Goal: Check status

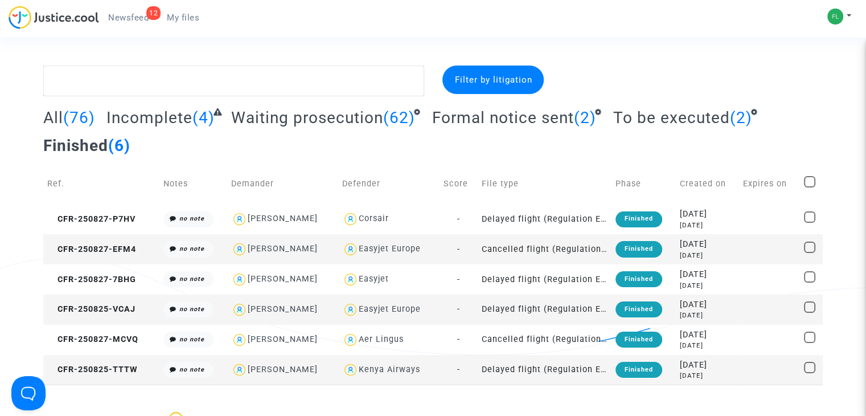
click at [309, 117] on span "Waiting prosecution" at bounding box center [307, 117] width 152 height 19
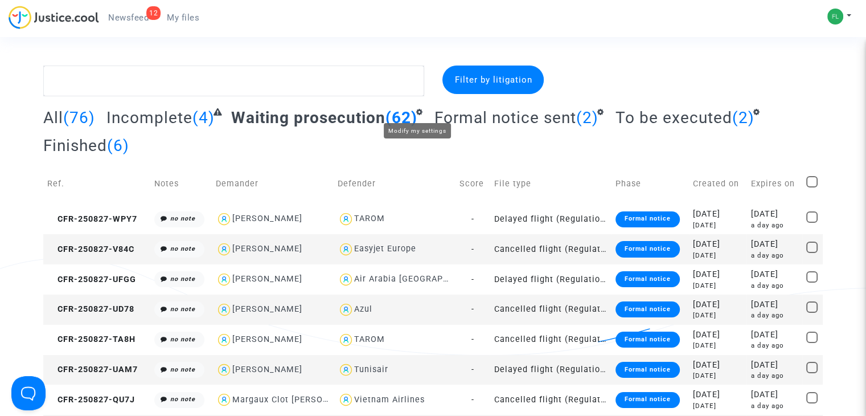
click at [418, 109] on icon at bounding box center [419, 111] width 7 height 7
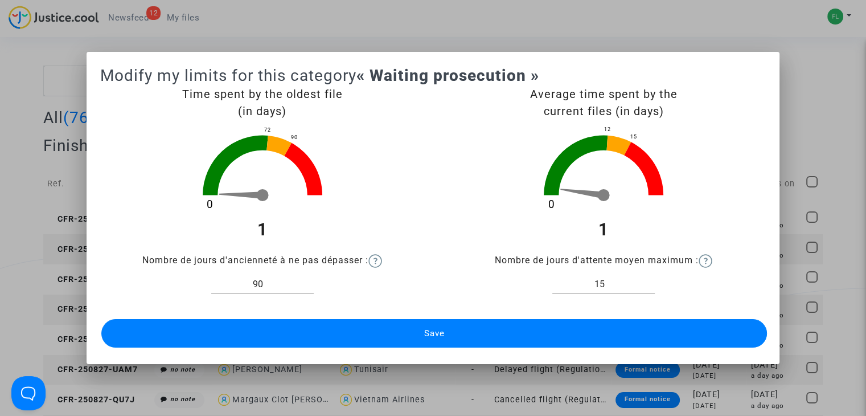
click at [819, 35] on div at bounding box center [433, 208] width 866 height 416
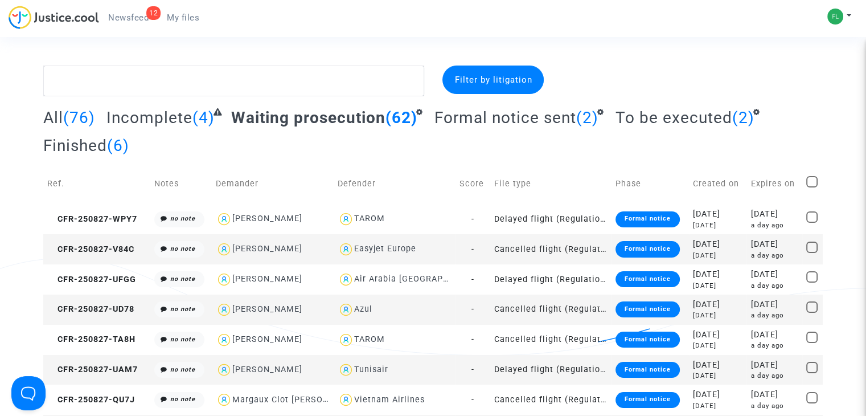
click at [120, 15] on span "Newsfeed" at bounding box center [128, 18] width 40 height 10
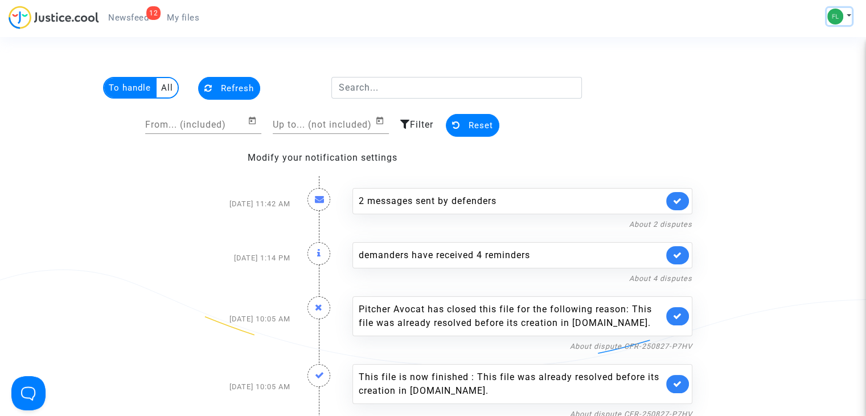
click at [845, 14] on button at bounding box center [839, 16] width 25 height 17
click at [811, 53] on link "Settings" at bounding box center [806, 59] width 90 height 18
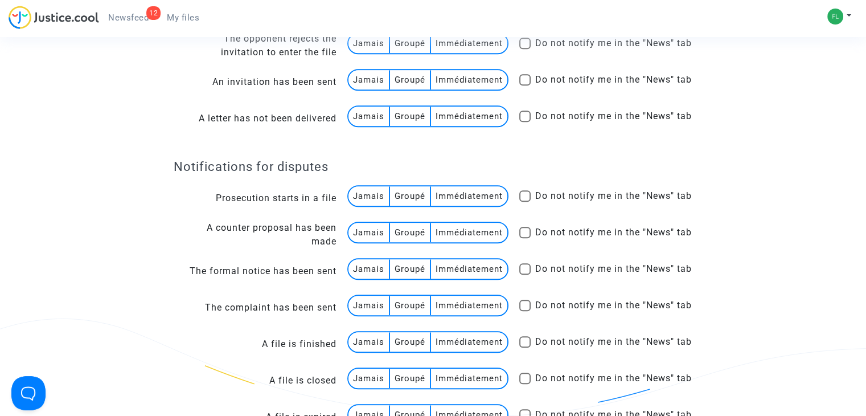
scroll to position [911, 0]
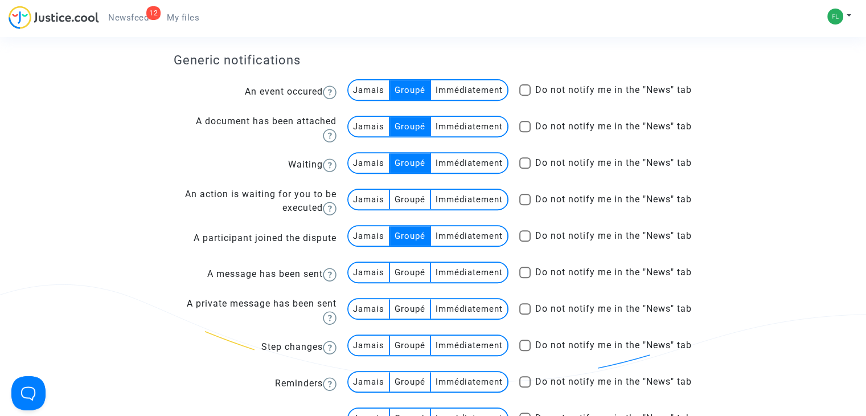
click at [120, 11] on link "12 Newsfeed" at bounding box center [128, 17] width 59 height 17
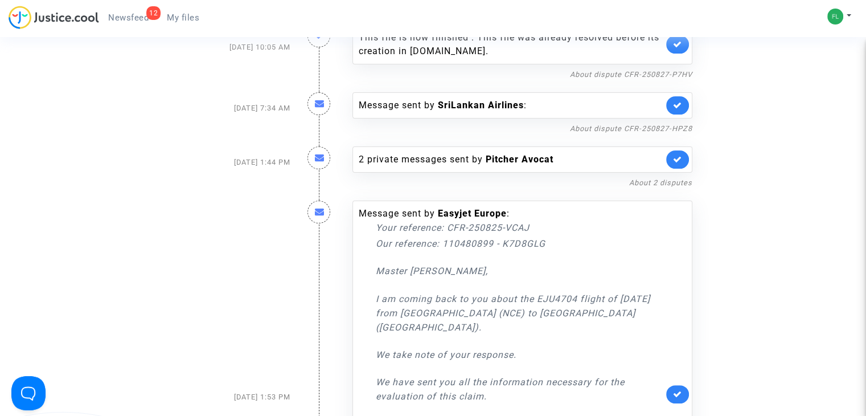
scroll to position [467, 0]
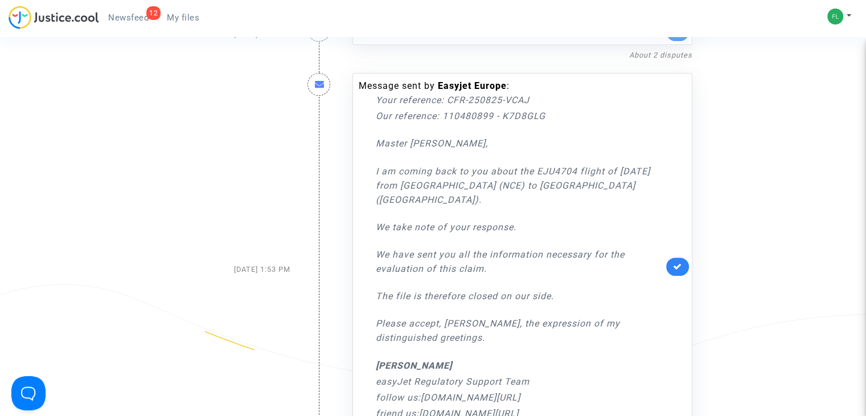
click at [176, 13] on span "My files" at bounding box center [183, 18] width 32 height 10
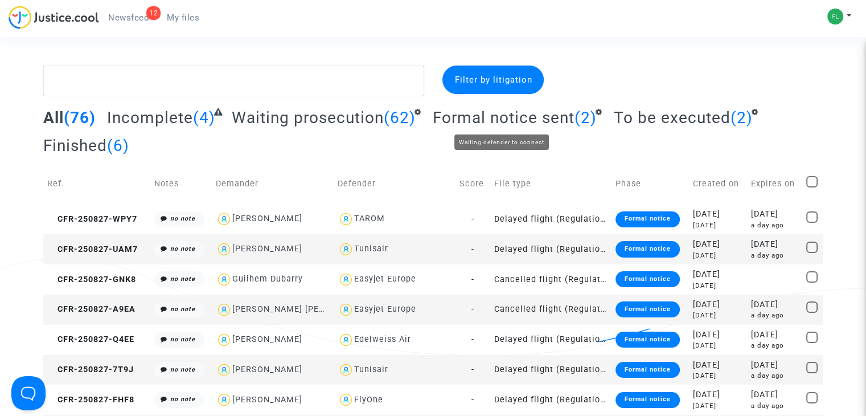
click at [503, 119] on span "Formal notice sent" at bounding box center [504, 117] width 142 height 19
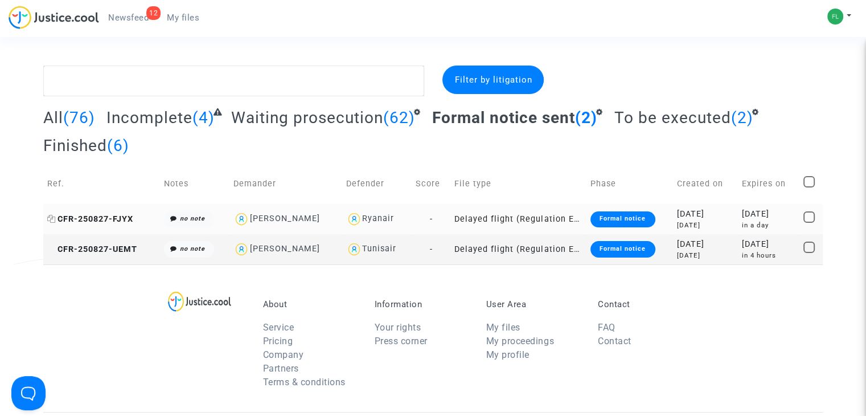
click at [86, 219] on span "CFR-250827-FJYX" at bounding box center [90, 219] width 86 height 10
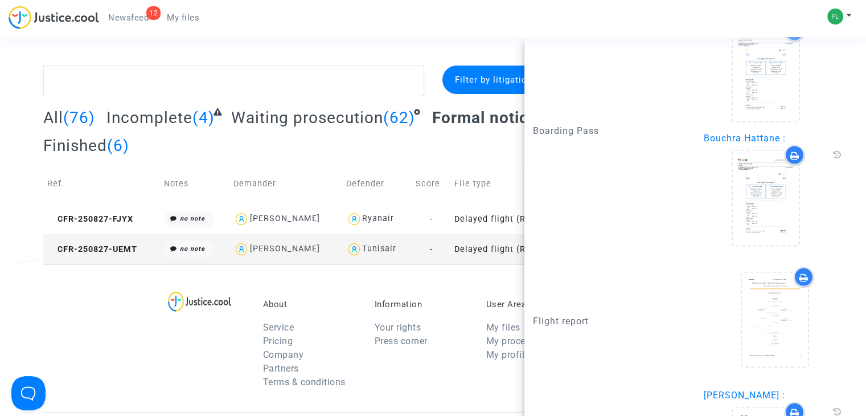
scroll to position [2460, 0]
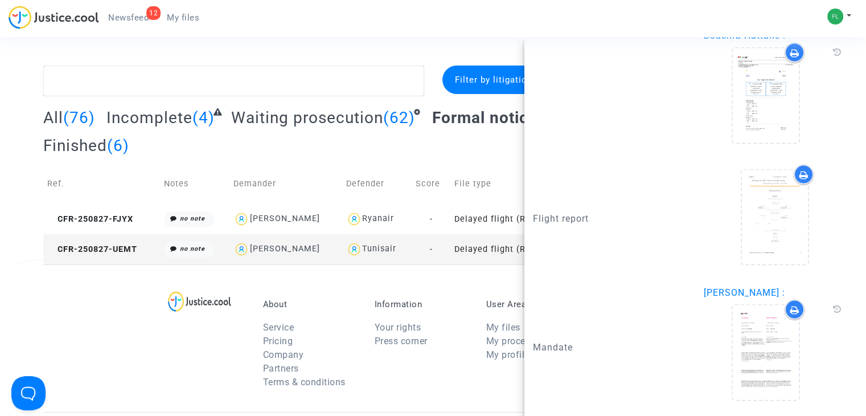
click at [369, 45] on section "Filter by litigation All (76) Incomplete (4) Waiting prosecution (62) Formal no…" at bounding box center [433, 343] width 866 height 687
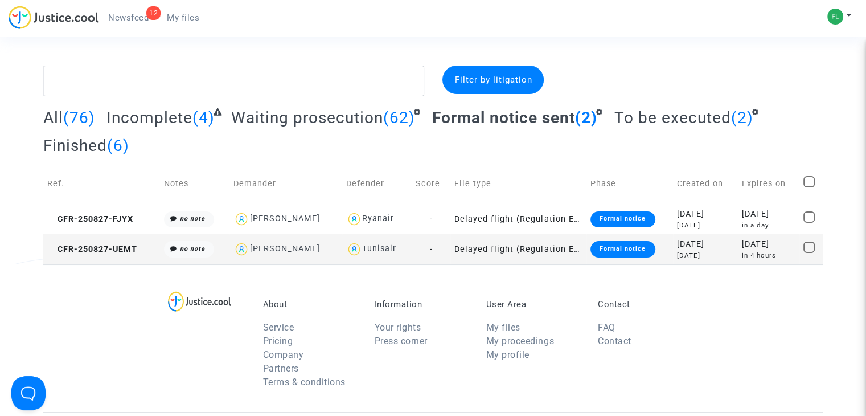
scroll to position [0, 0]
click at [472, 85] on div "Filter by litigation" at bounding box center [492, 79] width 101 height 28
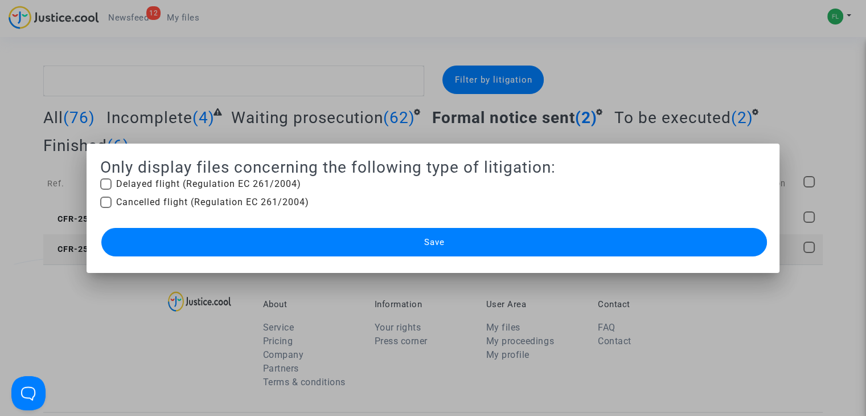
click at [620, 100] on div at bounding box center [433, 208] width 866 height 416
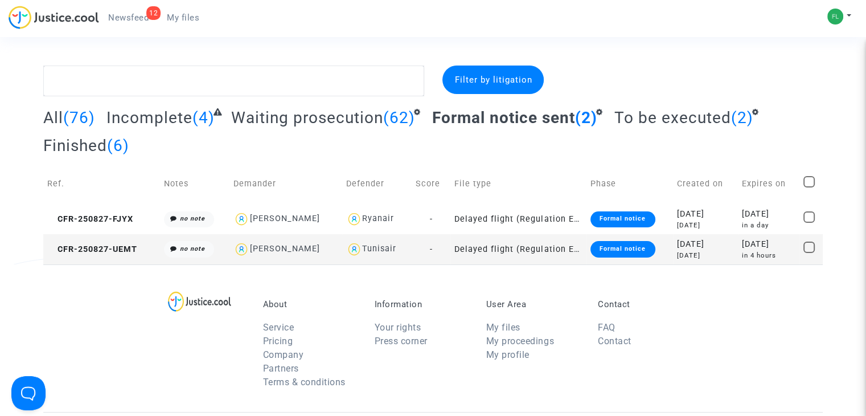
click at [682, 122] on span "To be executed" at bounding box center [672, 117] width 117 height 19
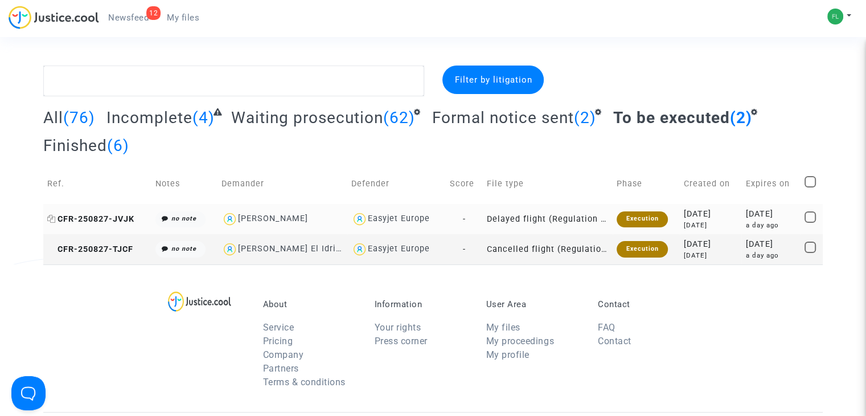
click at [95, 216] on span "CFR-250827-JVJK" at bounding box center [90, 219] width 87 height 10
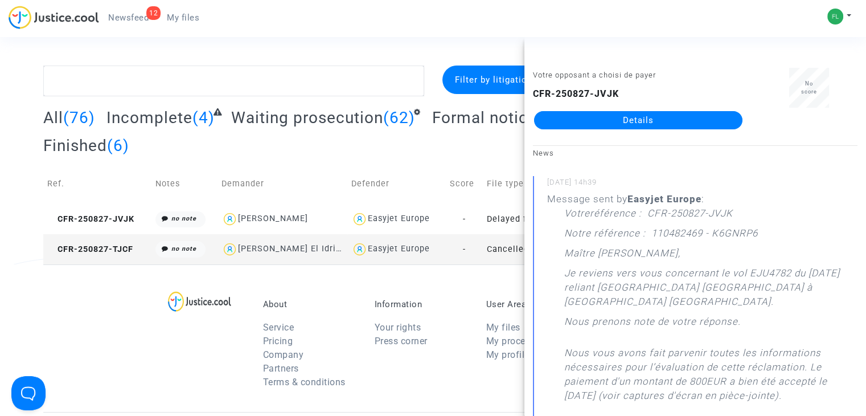
click at [641, 122] on link "Details" at bounding box center [638, 120] width 208 height 18
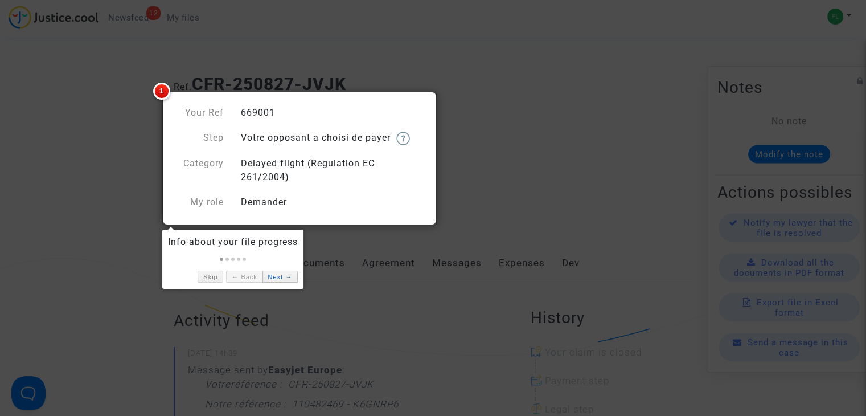
click at [279, 276] on link "Next →" at bounding box center [280, 277] width 35 height 12
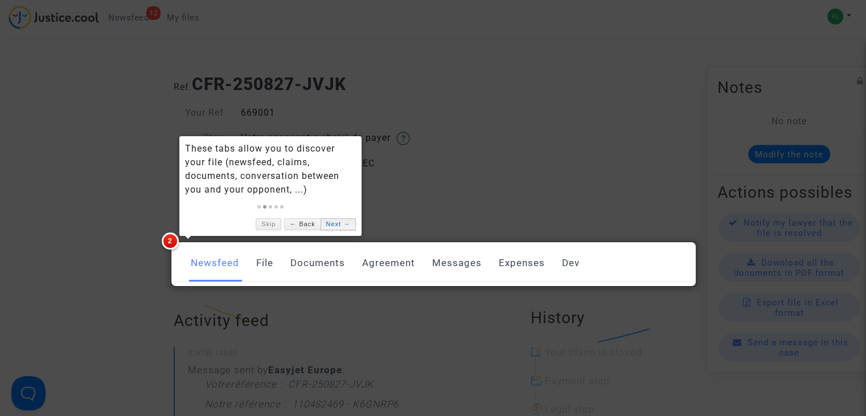
click at [337, 222] on link "Next →" at bounding box center [338, 224] width 35 height 12
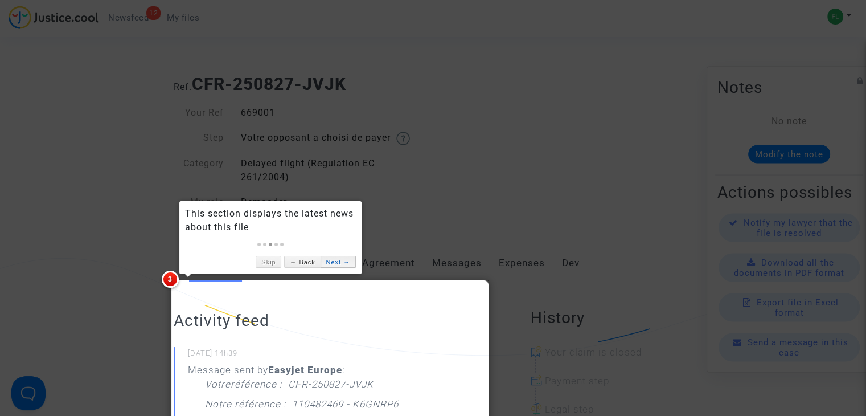
click at [335, 261] on link "Next →" at bounding box center [338, 262] width 35 height 12
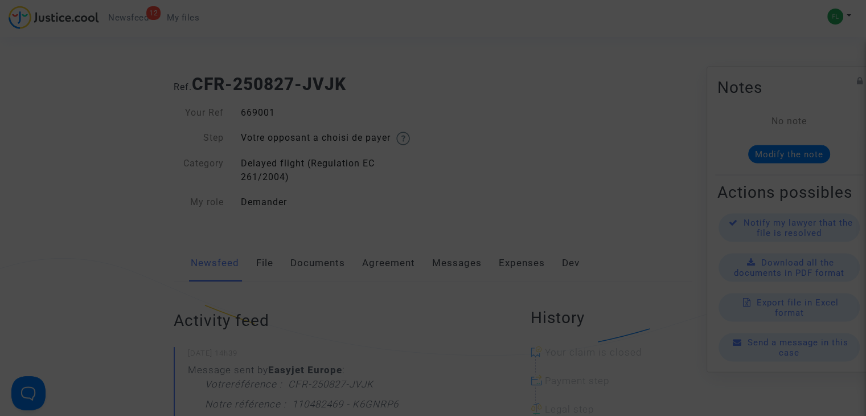
scroll to position [2117, 0]
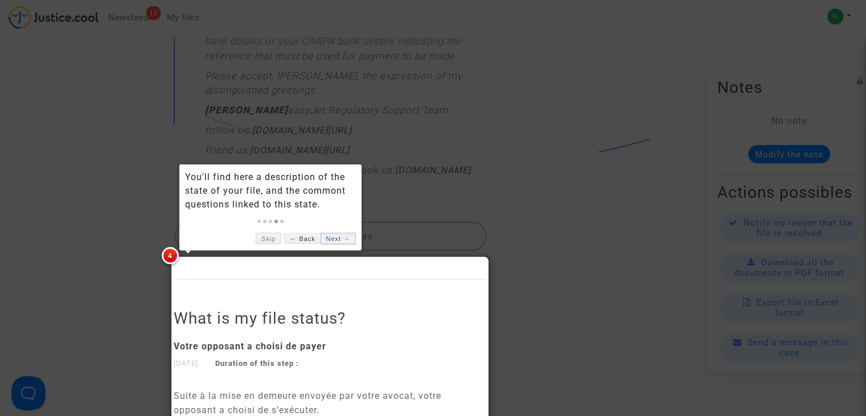
click at [335, 237] on link "Next →" at bounding box center [338, 238] width 35 height 12
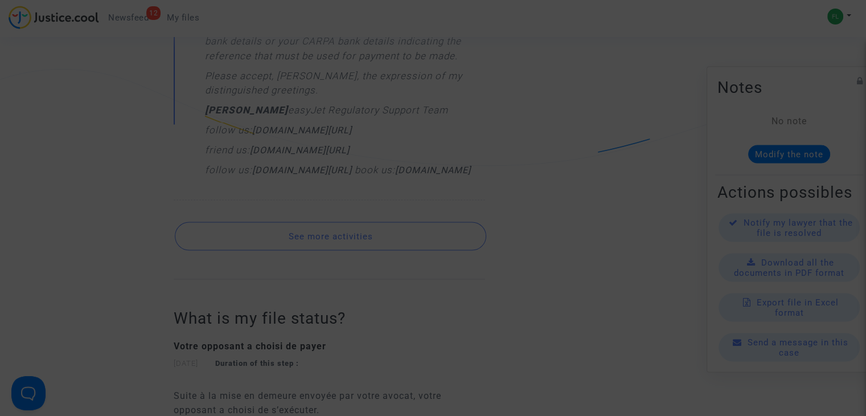
scroll to position [433, 0]
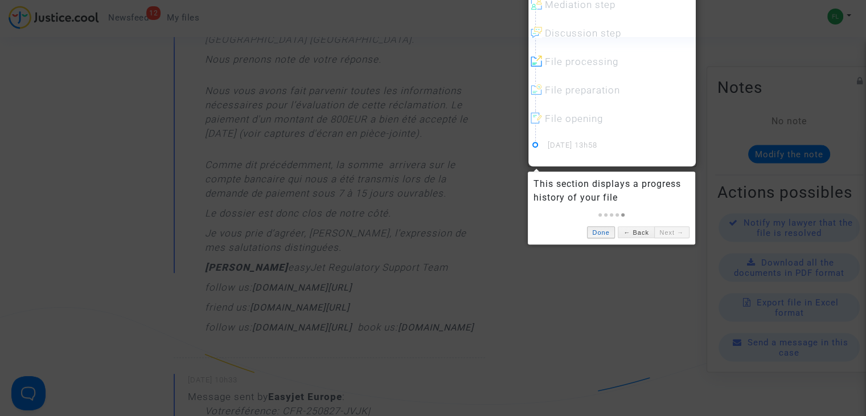
click at [597, 232] on link "Done" at bounding box center [601, 232] width 28 height 12
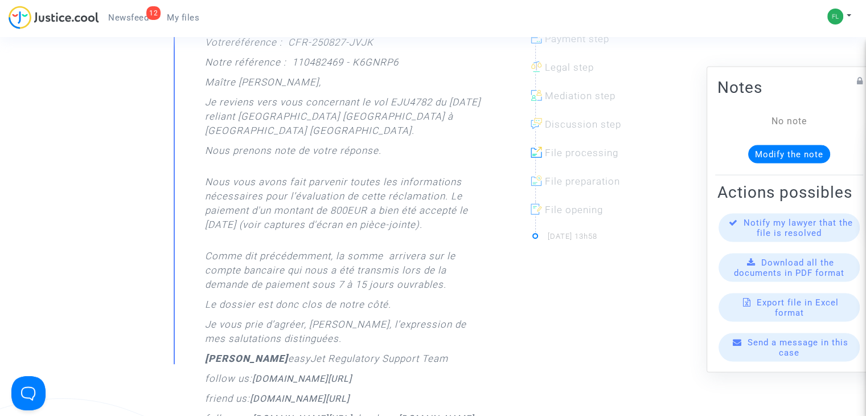
scroll to position [376, 0]
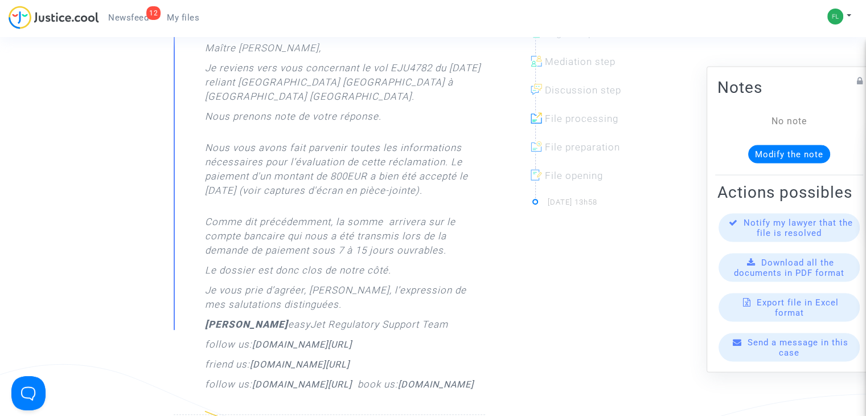
drag, startPoint x: 207, startPoint y: 219, endPoint x: 454, endPoint y: 286, distance: 256.1
click at [454, 286] on div "Votreréférence : CFR-250827-JVJK Notre référence : 110482469 - K6GNRP6 Maître […" at bounding box center [345, 199] width 280 height 396
copy div "Maître [PERSON_NAME] reviens vers vous concernant le vol EJU4782 du [DATE] reli…"
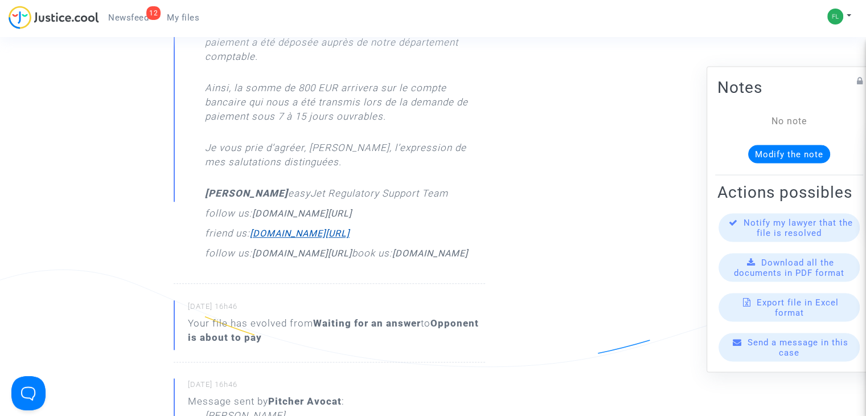
scroll to position [1059, 0]
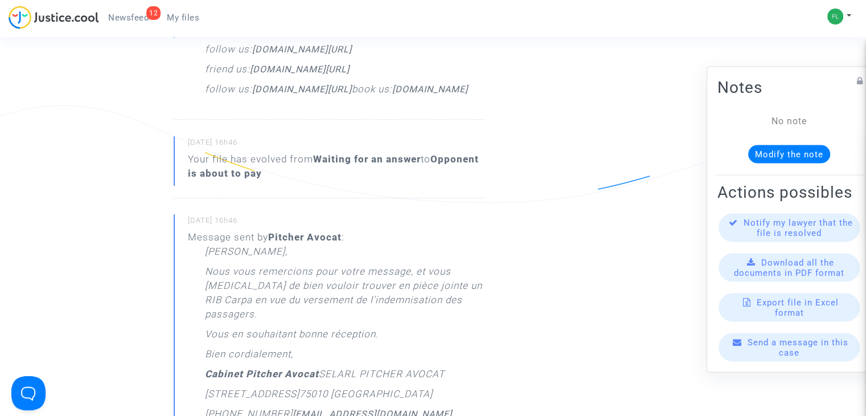
click at [129, 18] on span "Newsfeed" at bounding box center [128, 18] width 40 height 10
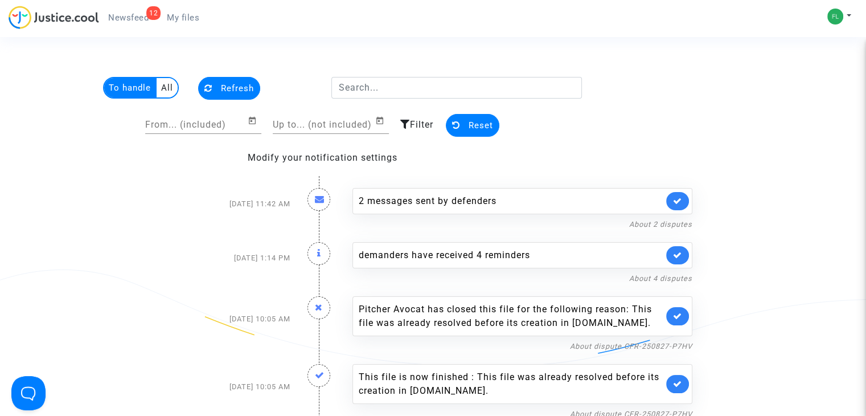
click at [185, 14] on span "My files" at bounding box center [183, 18] width 32 height 10
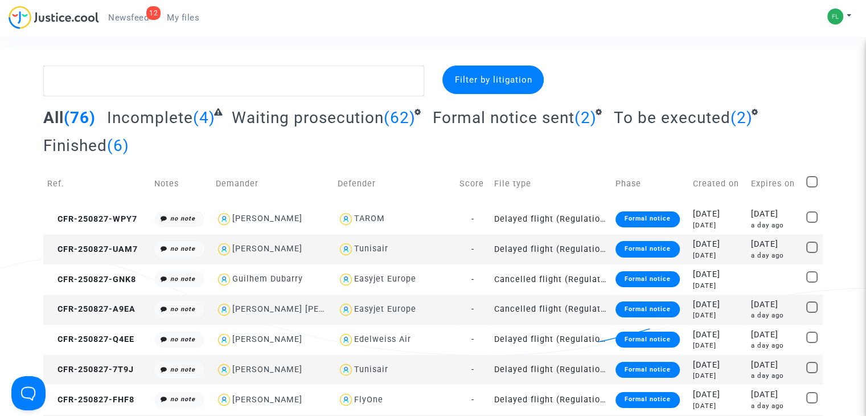
click at [691, 115] on span "To be executed" at bounding box center [671, 117] width 117 height 19
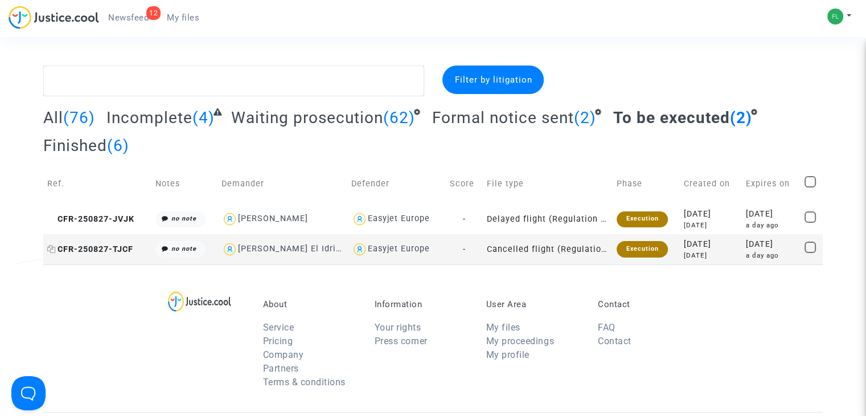
click at [93, 244] on span "CFR-250827-TJCF" at bounding box center [90, 249] width 86 height 10
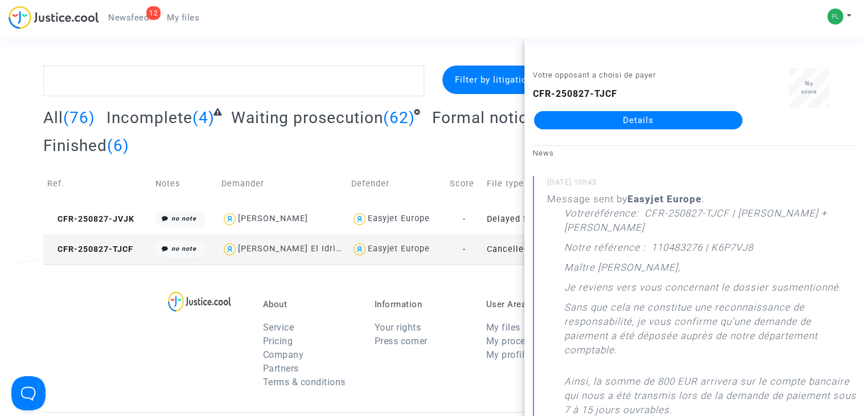
click at [419, 35] on div "12 Newsfeed My files My profile Settings Log out" at bounding box center [433, 21] width 866 height 31
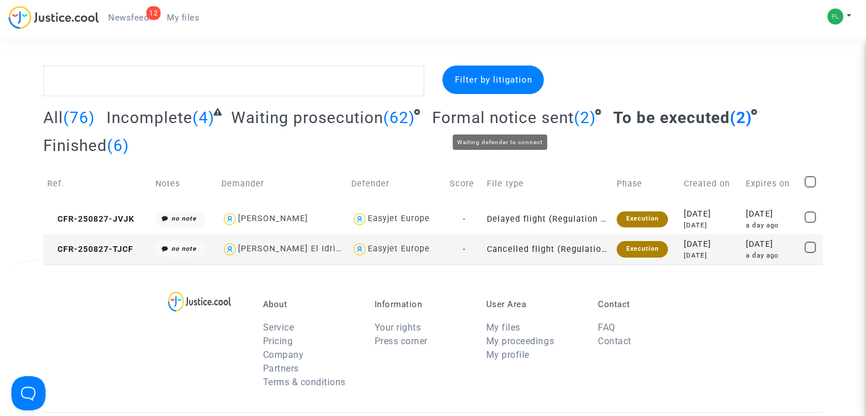
click at [501, 110] on span "Formal notice sent" at bounding box center [503, 117] width 142 height 19
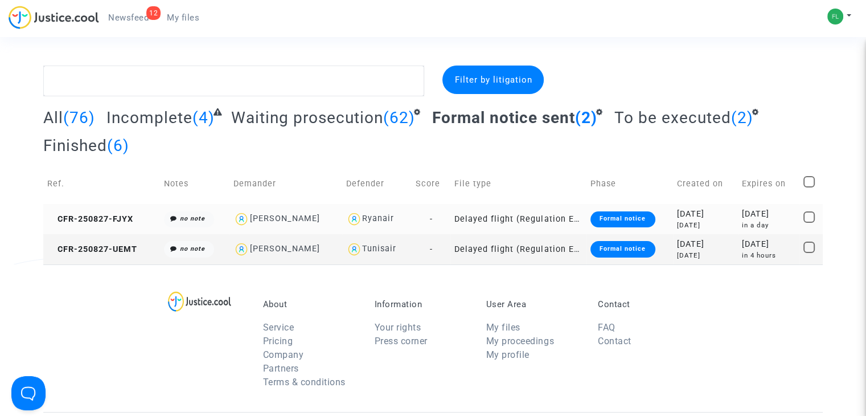
click at [98, 211] on td "CFR-250827-FJYX" at bounding box center [101, 219] width 117 height 30
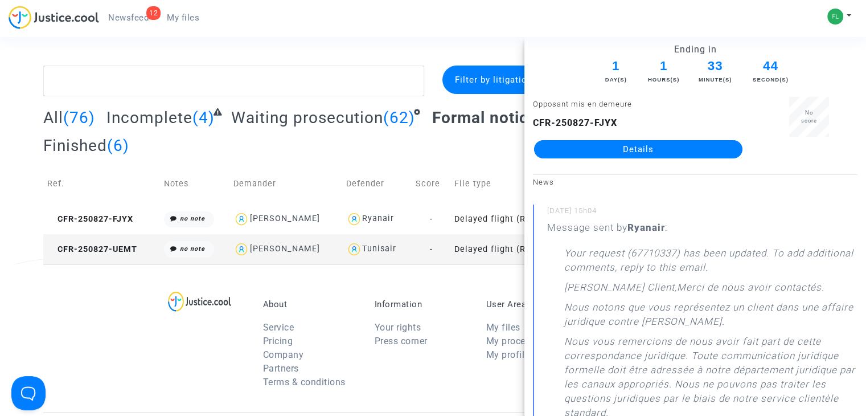
click at [601, 151] on link "Details" at bounding box center [638, 149] width 208 height 18
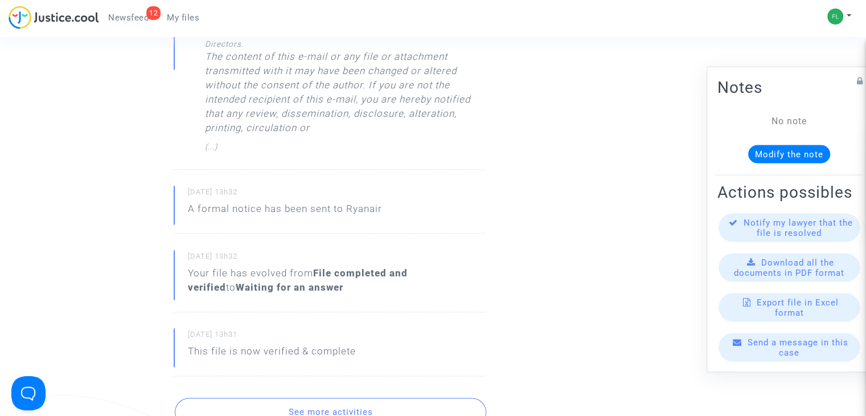
scroll to position [1310, 0]
drag, startPoint x: 244, startPoint y: 269, endPoint x: 354, endPoint y: 269, distance: 110.5
click at [354, 269] on div "Your file has evolved from File completed and verified to Waiting for an answer" at bounding box center [336, 278] width 297 height 28
copy b "Waiting for an answer"
